Goal: Task Accomplishment & Management: Use online tool/utility

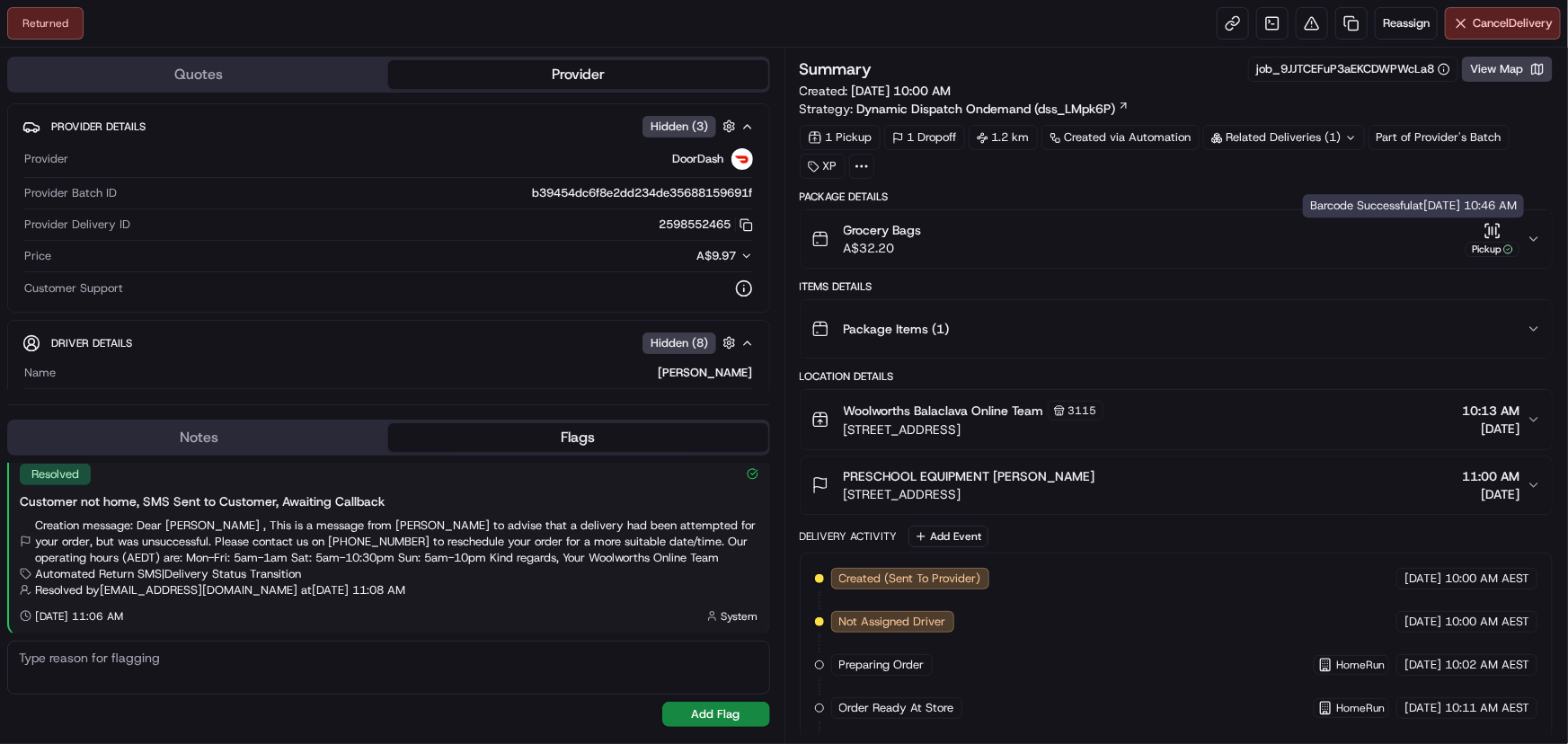
click at [1492, 234] on icon "button" at bounding box center [1492, 230] width 18 height 18
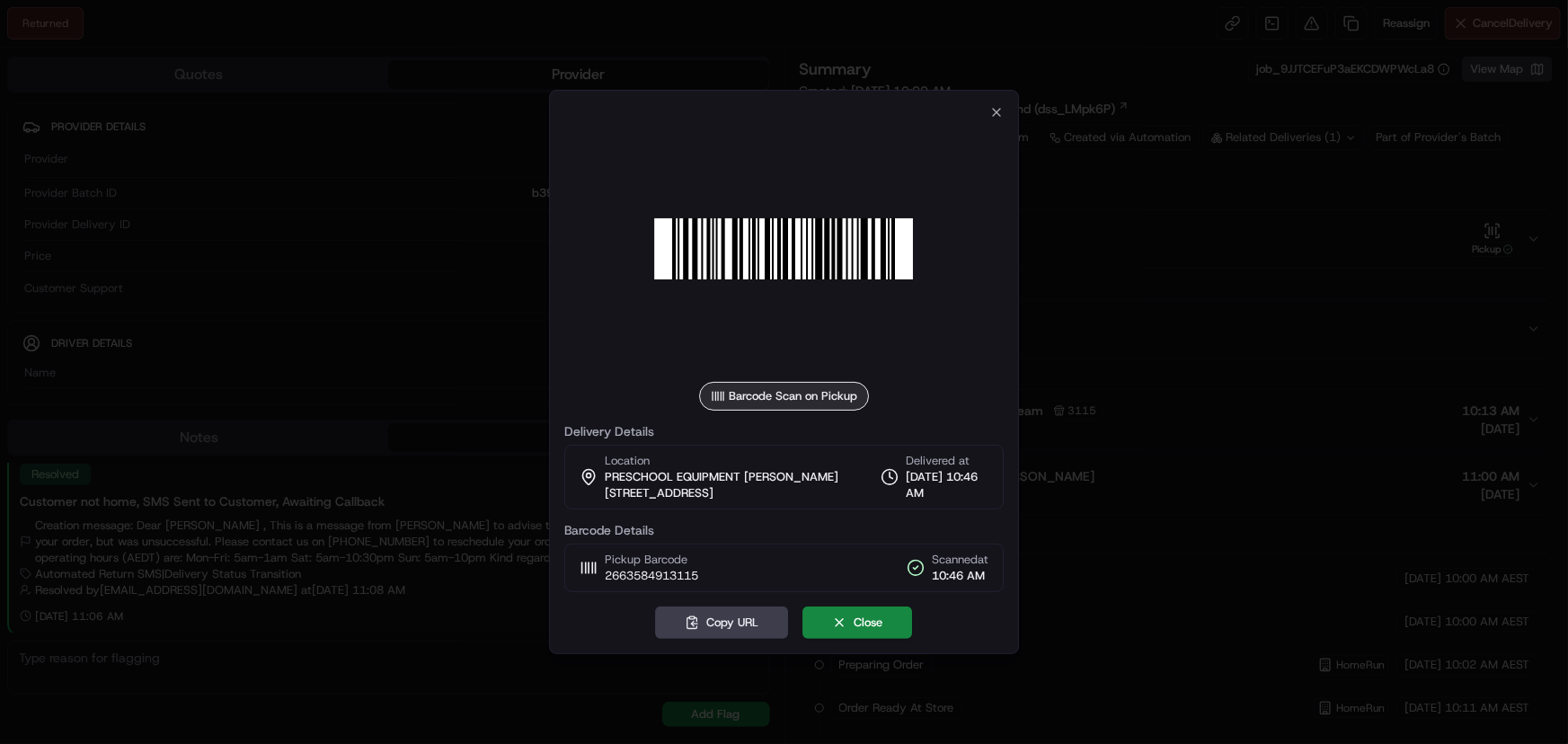
click at [924, 288] on div at bounding box center [784, 248] width 440 height 258
click at [991, 105] on icon "button" at bounding box center [996, 112] width 14 height 14
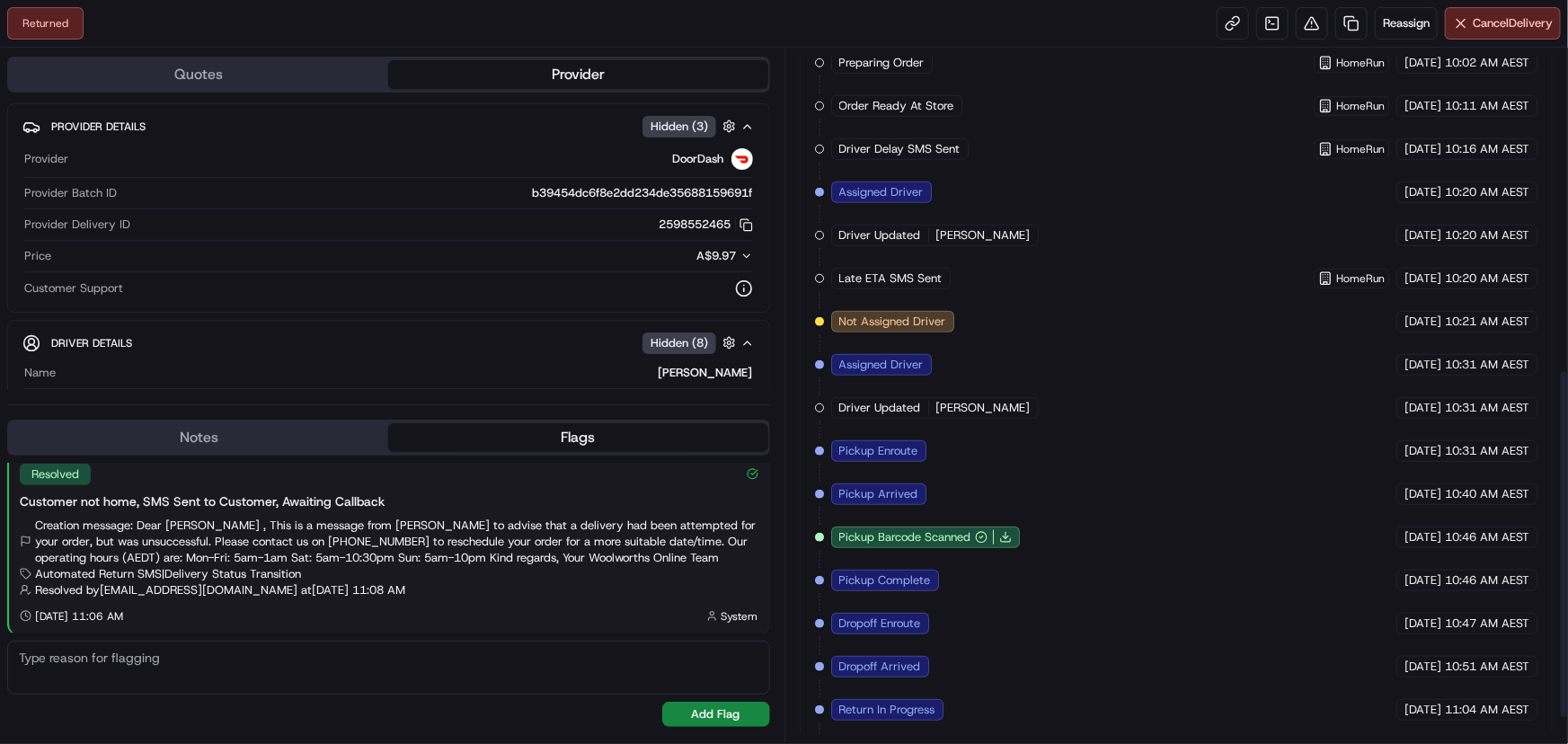
scroll to position [682, 0]
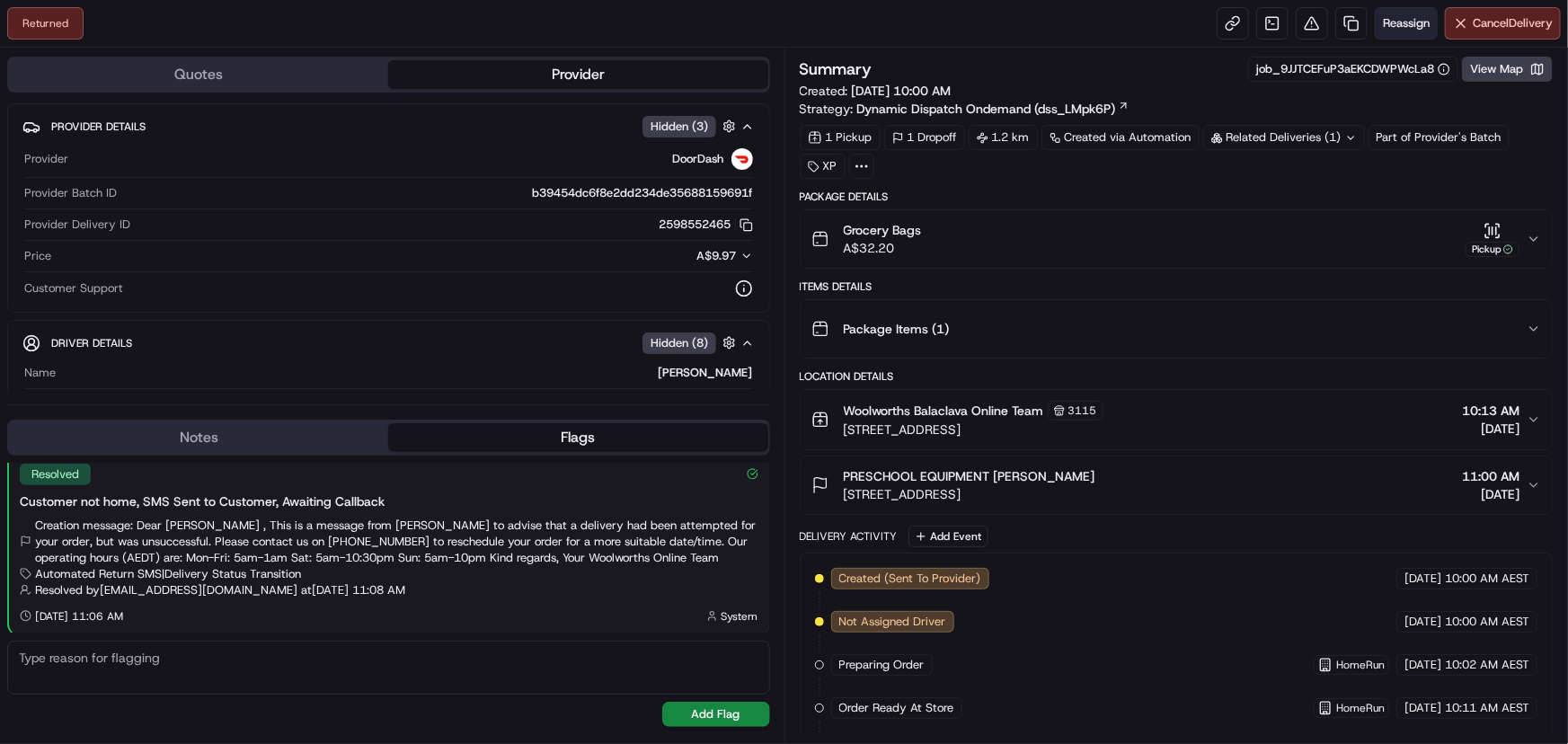
click at [1391, 8] on button "Reassign" at bounding box center [1406, 23] width 62 height 33
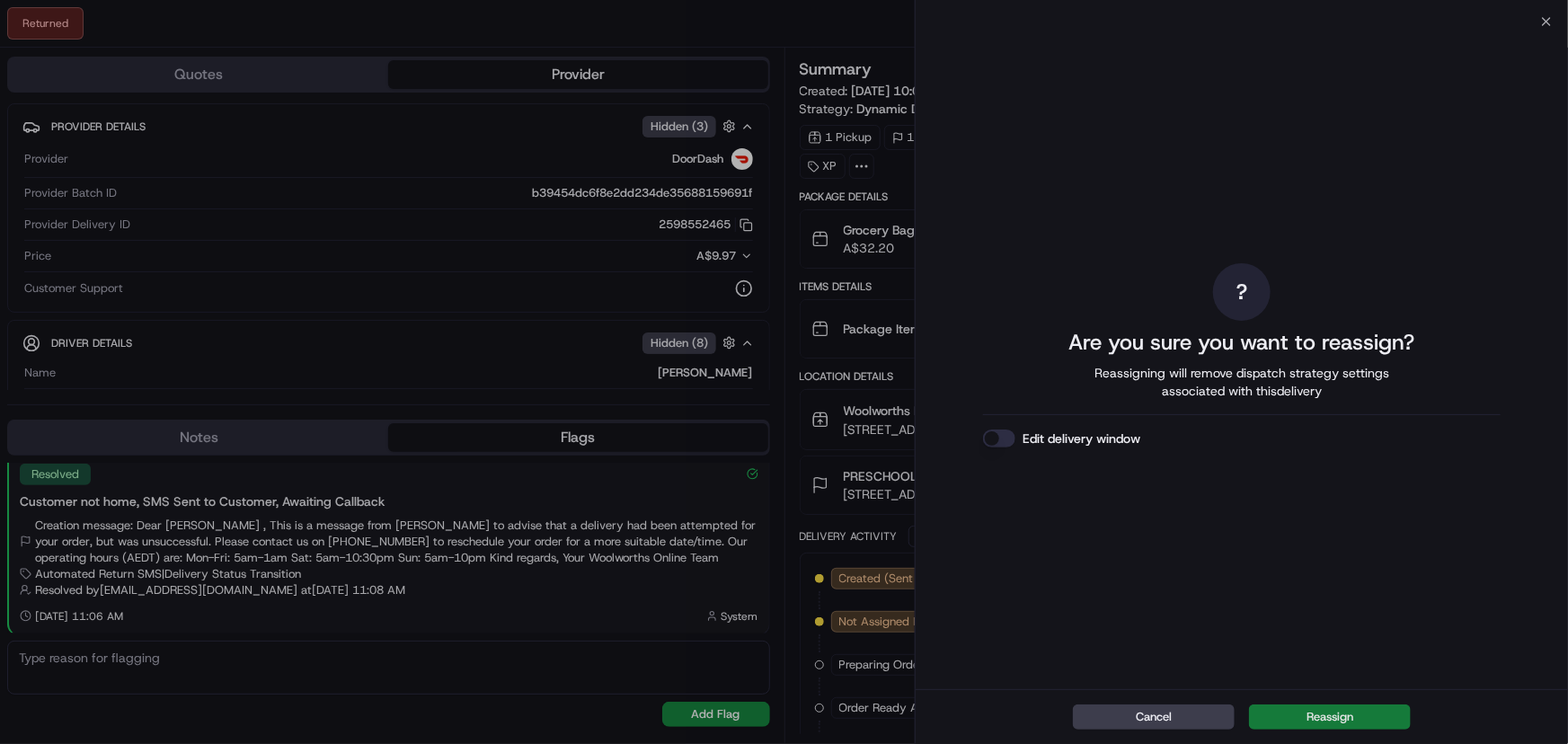
click at [1304, 720] on button "Reassign" at bounding box center [1329, 716] width 161 height 25
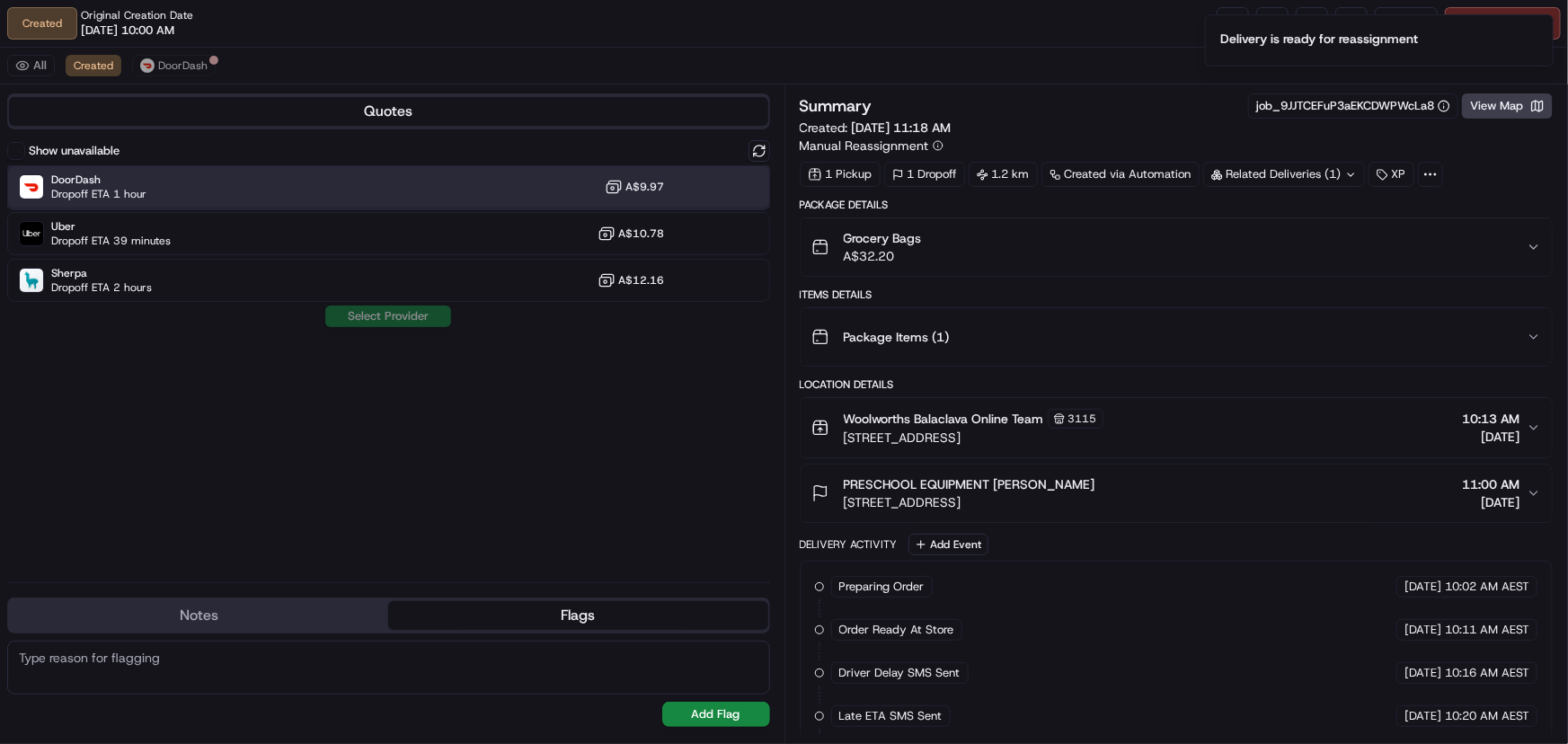
click at [493, 186] on div "DoorDash Dropoff ETA 1 hour A$9.97" at bounding box center [389, 186] width 763 height 43
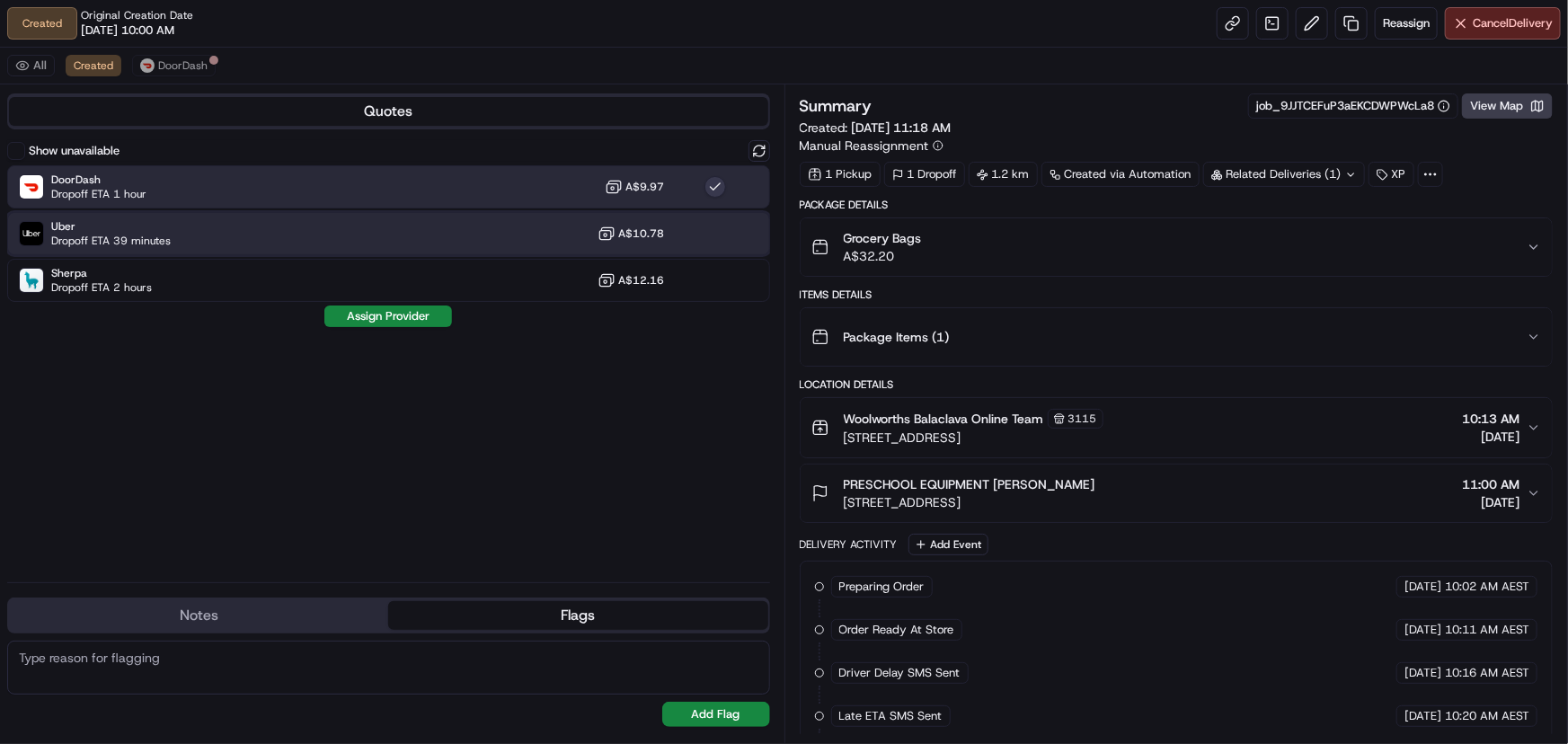
click at [424, 214] on div "Uber Dropoff ETA 39 minutes A$10.78" at bounding box center [389, 233] width 763 height 43
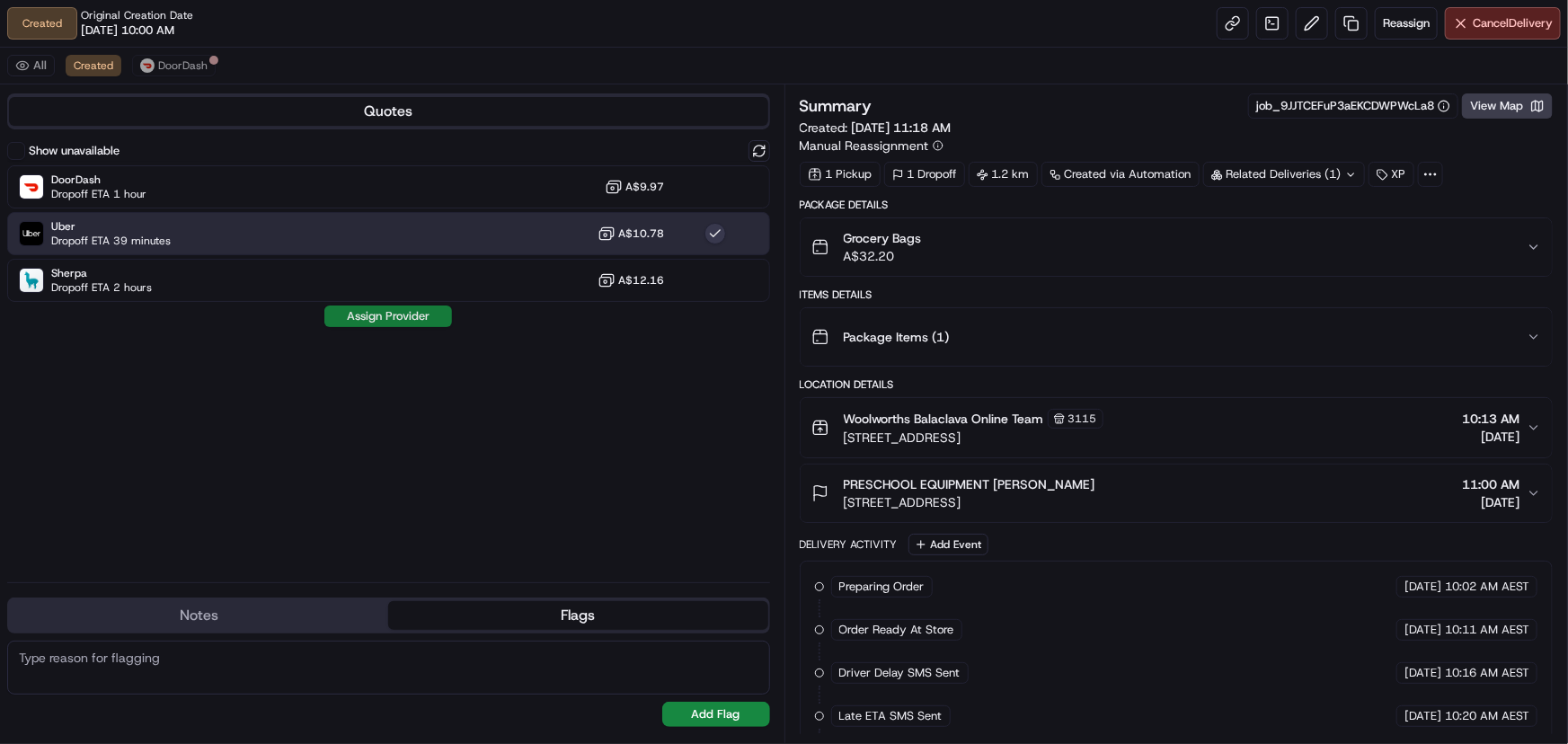
click at [402, 321] on button "Assign Provider" at bounding box center [388, 316] width 128 height 21
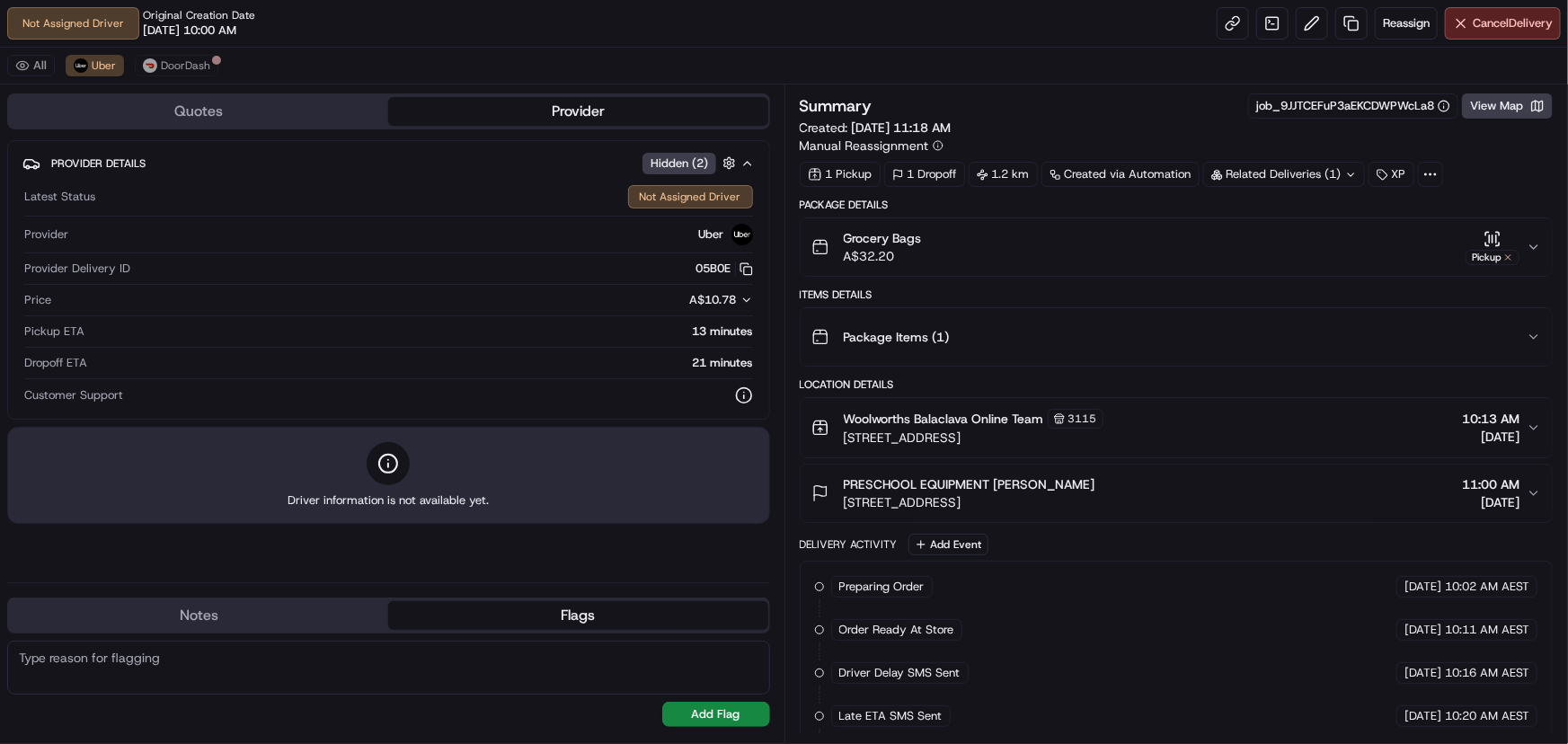
click at [84, 328] on div "Pickup ETA 13 minutes" at bounding box center [388, 331] width 728 height 16
